Goal: Transaction & Acquisition: Subscribe to service/newsletter

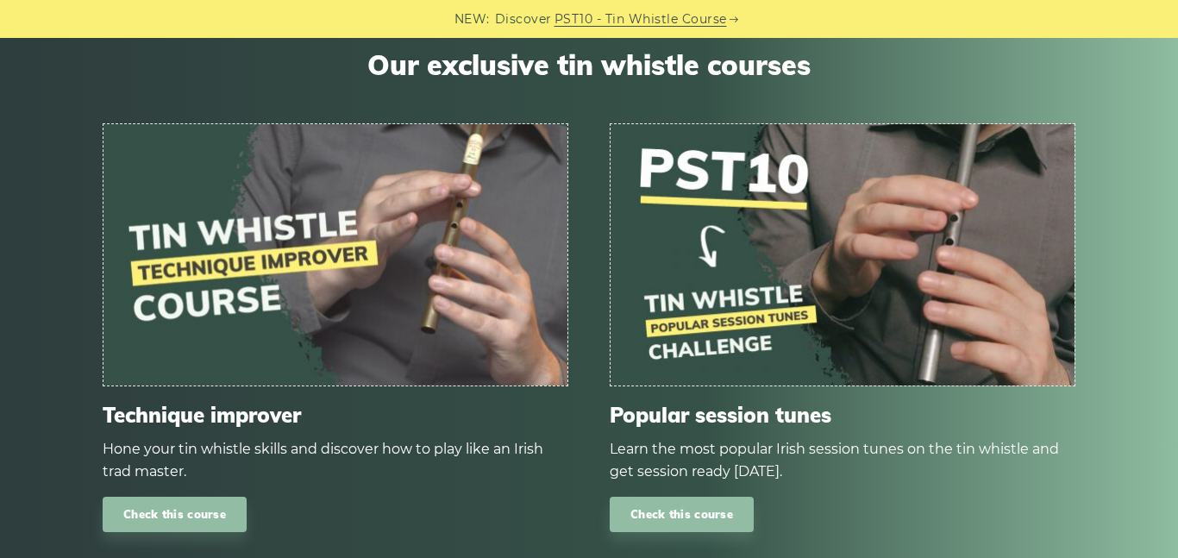
scroll to position [1686, 0]
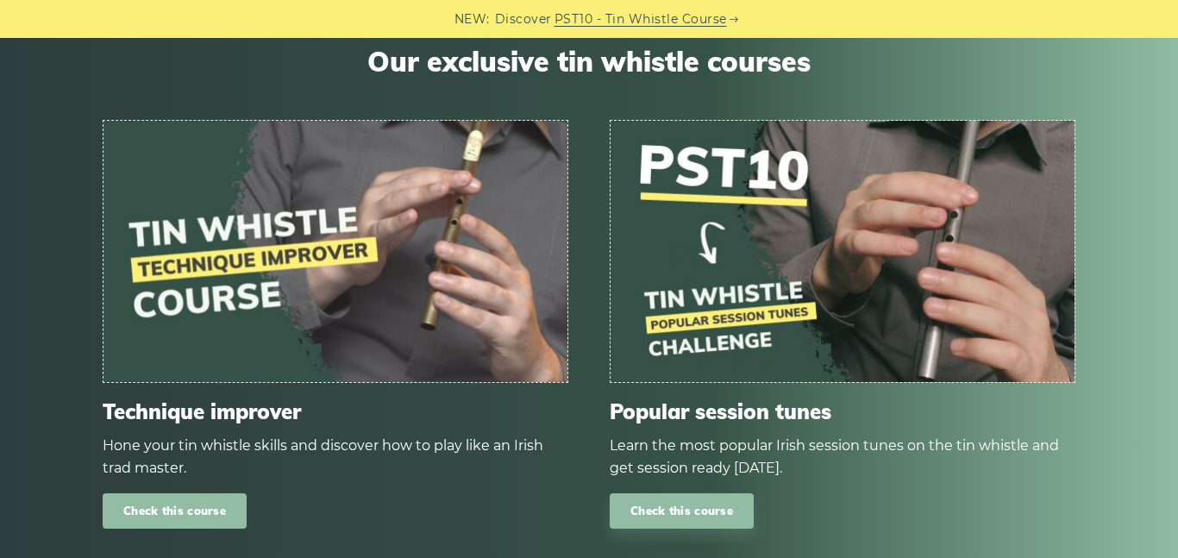
click at [143, 493] on link "Check this course" at bounding box center [175, 510] width 144 height 35
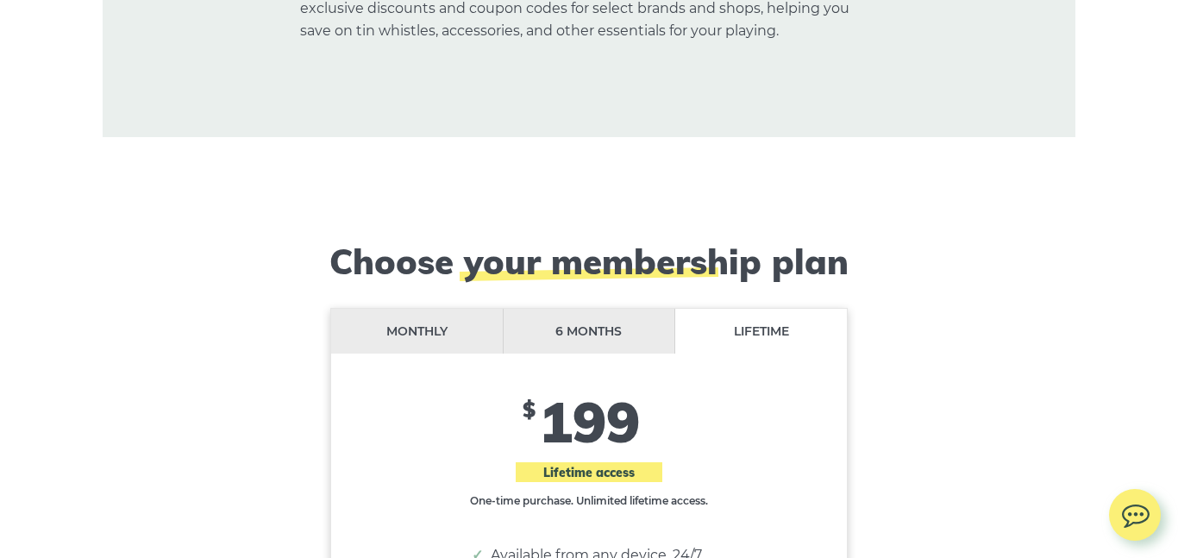
scroll to position [13959, 0]
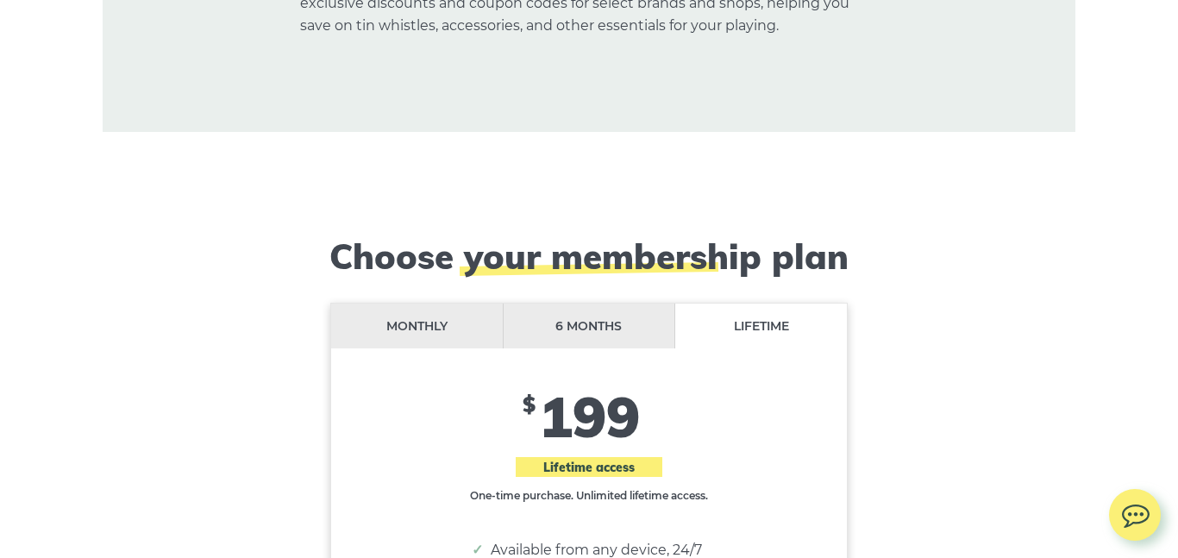
click at [427, 304] on li "Monthly" at bounding box center [417, 327] width 172 height 46
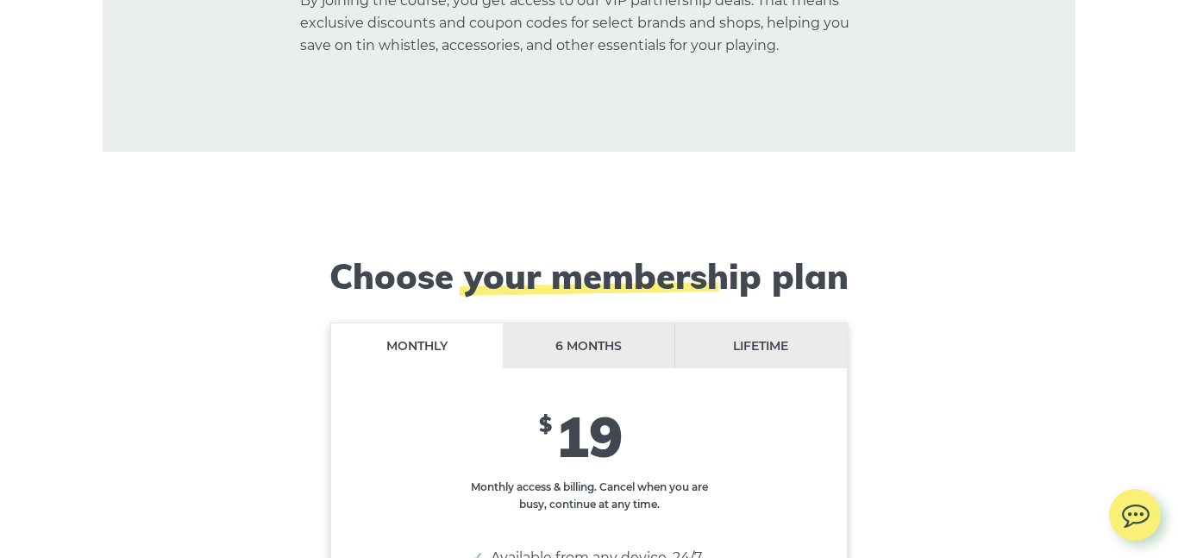
click at [613, 323] on li "6 months" at bounding box center [589, 346] width 172 height 46
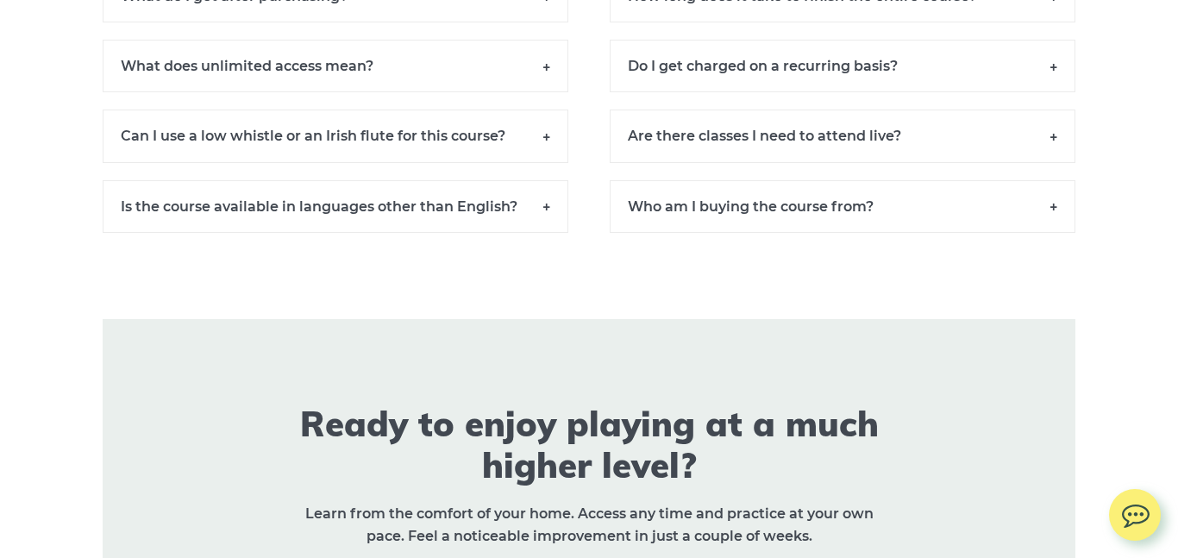
scroll to position [16245, 0]
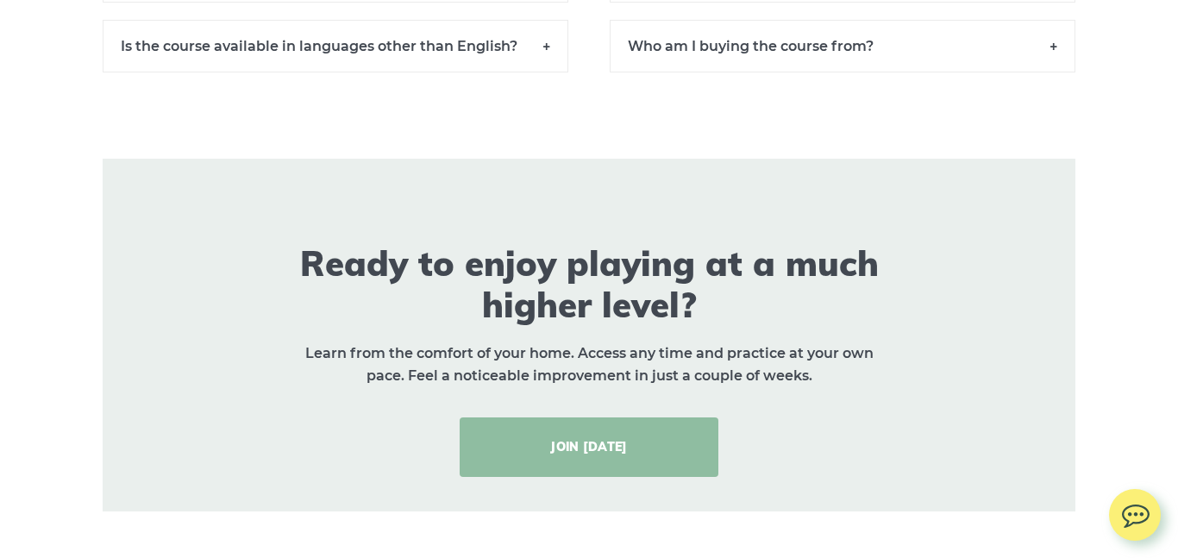
click at [578, 417] on link "JOIN [DATE]" at bounding box center [589, 446] width 259 height 59
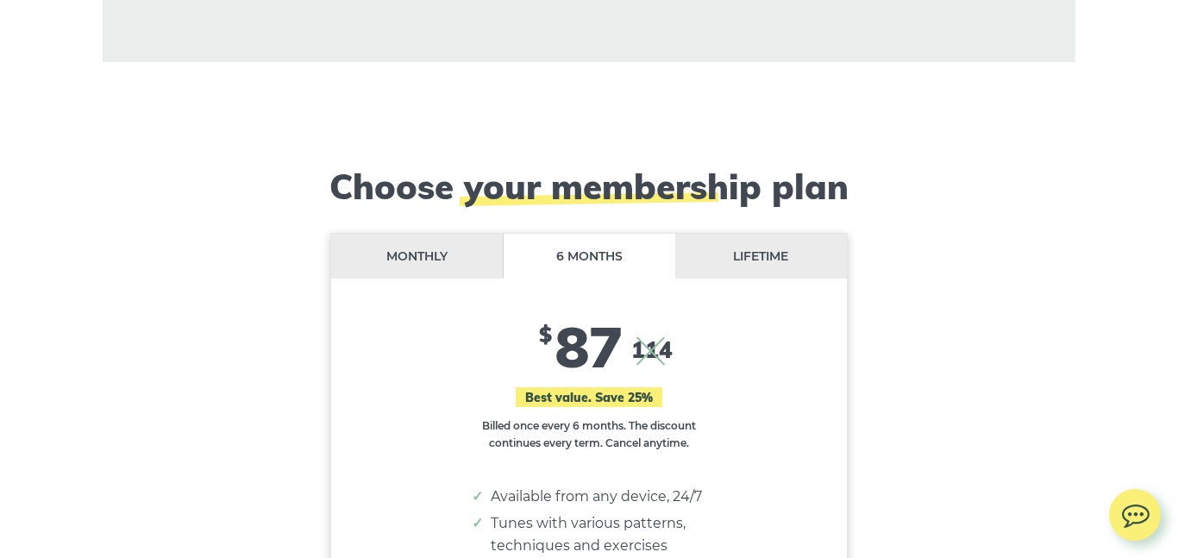
scroll to position [14006, 0]
